Goal: Information Seeking & Learning: Learn about a topic

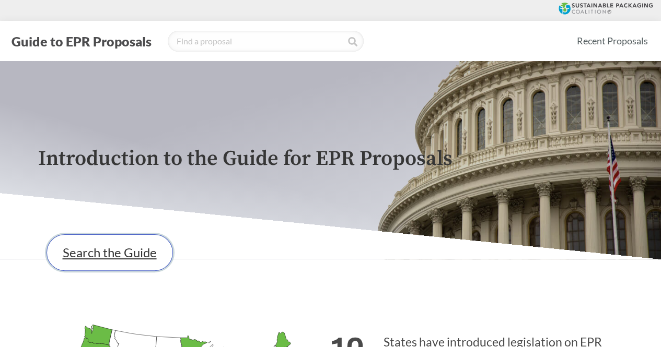
click at [98, 271] on link "Search the Guide" at bounding box center [109, 252] width 126 height 37
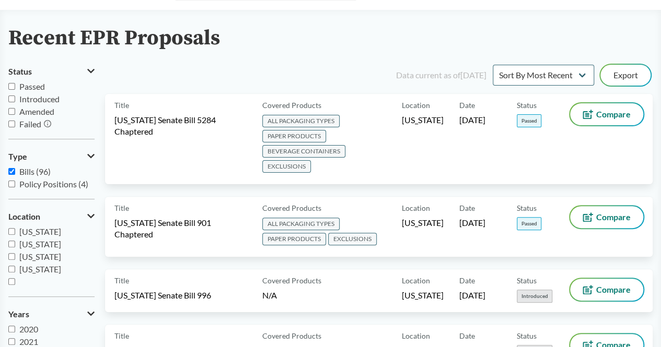
scroll to position [54, 0]
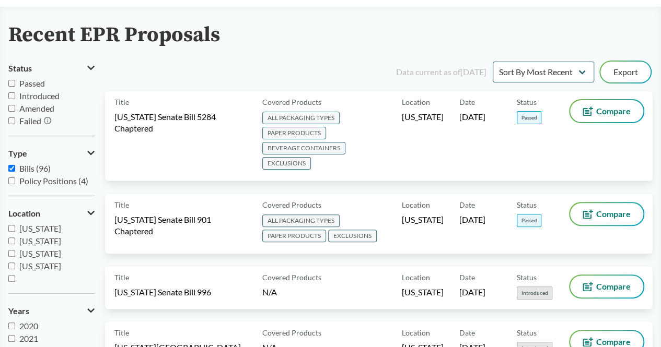
click at [27, 266] on span "[US_STATE]" at bounding box center [40, 266] width 42 height 10
click at [15, 266] on input "[US_STATE]" at bounding box center [11, 266] width 7 height 7
checkbox input "true"
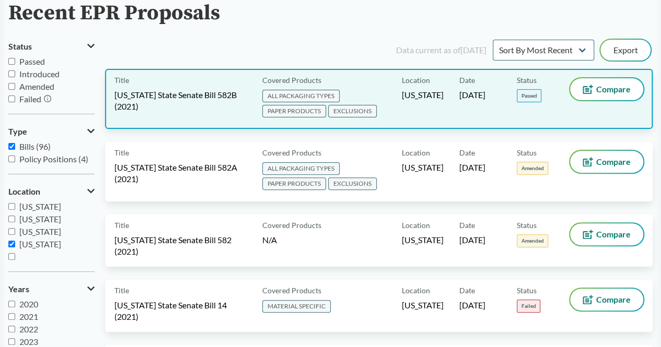
scroll to position [78, 0]
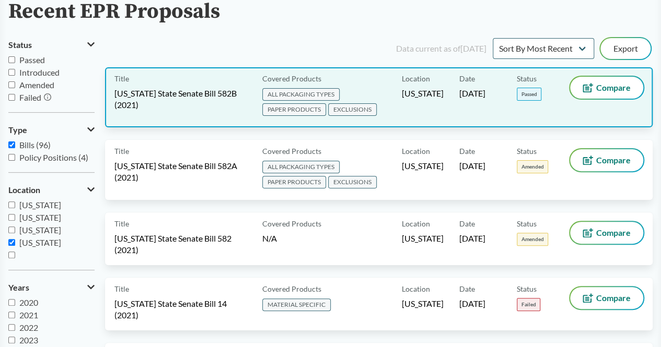
click at [448, 85] on div "Location [US_STATE]" at bounding box center [430, 97] width 57 height 41
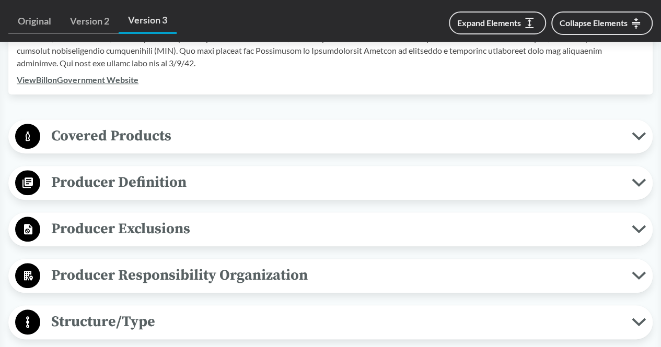
scroll to position [426, 0]
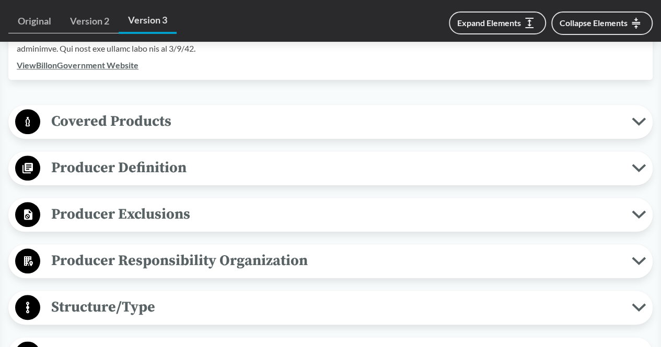
click at [204, 213] on span "Producer Exclusions" at bounding box center [335, 214] width 591 height 23
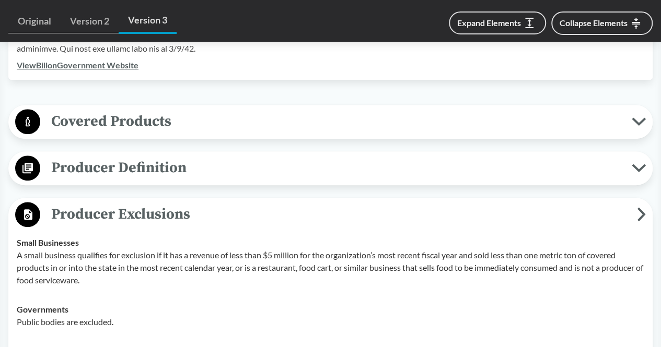
click at [204, 213] on span "Producer Exclusions" at bounding box center [338, 214] width 596 height 23
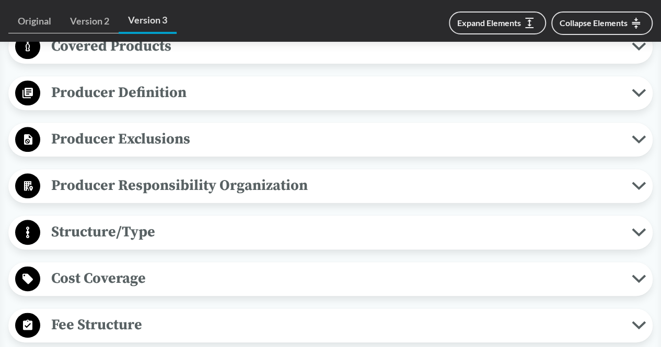
scroll to position [445, 0]
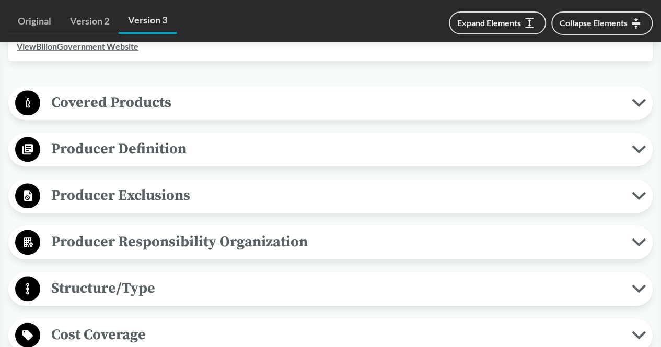
click at [195, 94] on span "Covered Products" at bounding box center [335, 102] width 591 height 23
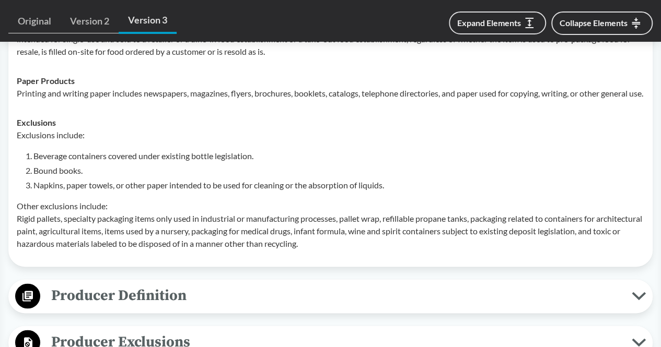
scroll to position [614, 0]
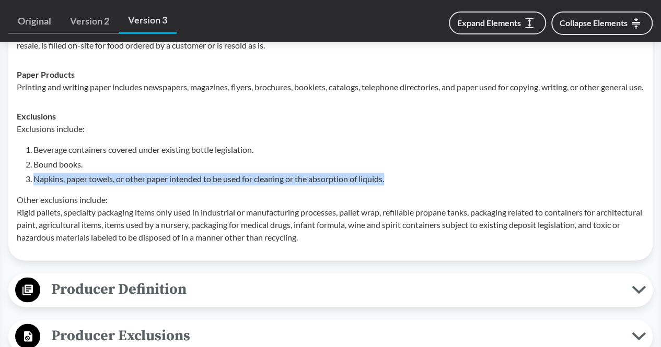
drag, startPoint x: 399, startPoint y: 191, endPoint x: 30, endPoint y: 195, distance: 369.2
click at [33, 185] on li "Napkins, paper towels, or other paper intended to be used for cleaning or the a…" at bounding box center [338, 179] width 610 height 13
copy li "Napkins, paper towels, or other paper intended to be used for cleaning or the a…"
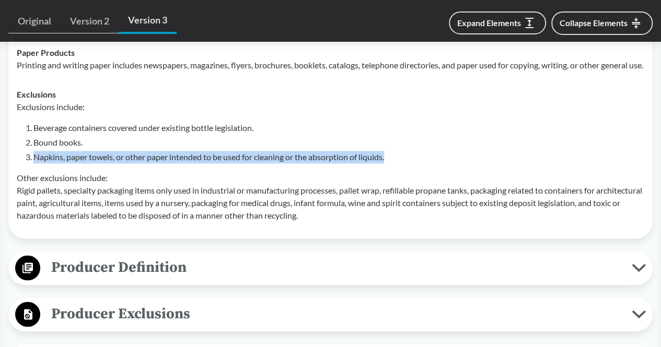
scroll to position [637, 0]
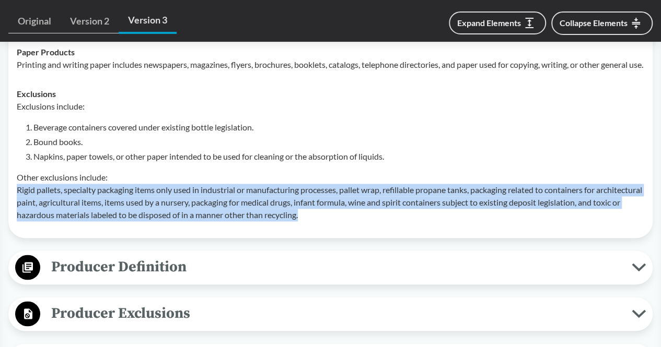
drag, startPoint x: 15, startPoint y: 198, endPoint x: 368, endPoint y: 232, distance: 354.6
click at [368, 230] on td "Exclusions Exclusions include: Beverage containers covered under existing bottl…" at bounding box center [330, 154] width 637 height 150
copy p "Rigid pallets, specialty packaging items only used in industrial or manufacturi…"
